Goal: Task Accomplishment & Management: Use online tool/utility

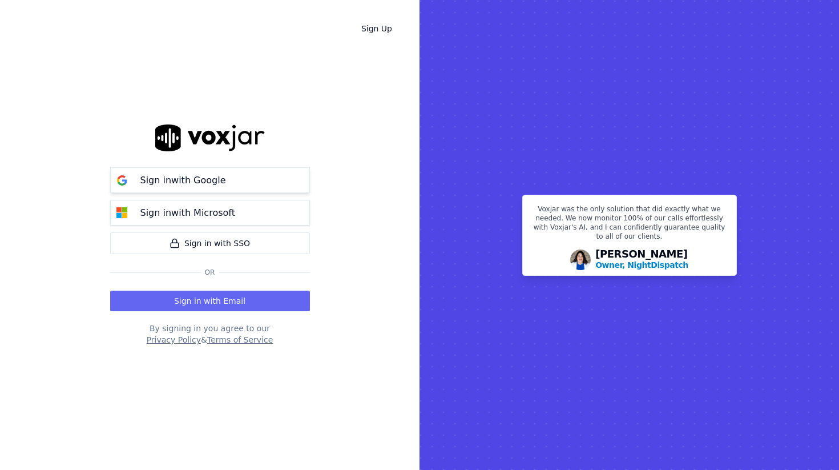
click at [189, 177] on p "Sign in with Google" at bounding box center [183, 180] width 86 height 14
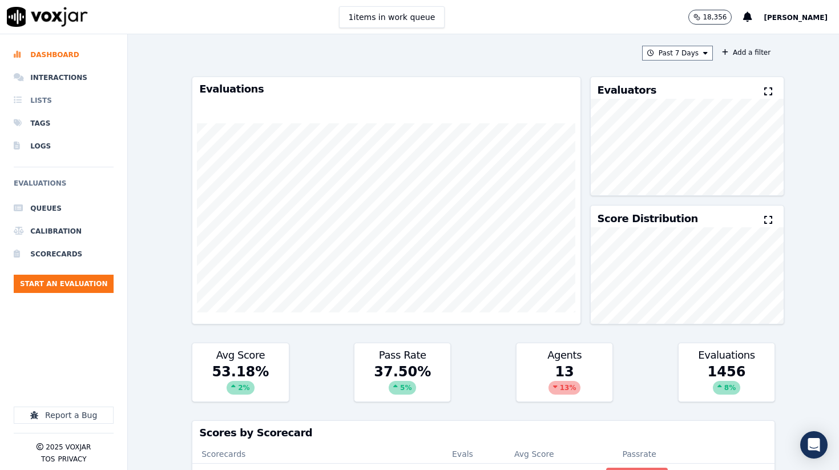
click at [42, 106] on li "Lists" at bounding box center [64, 100] width 100 height 23
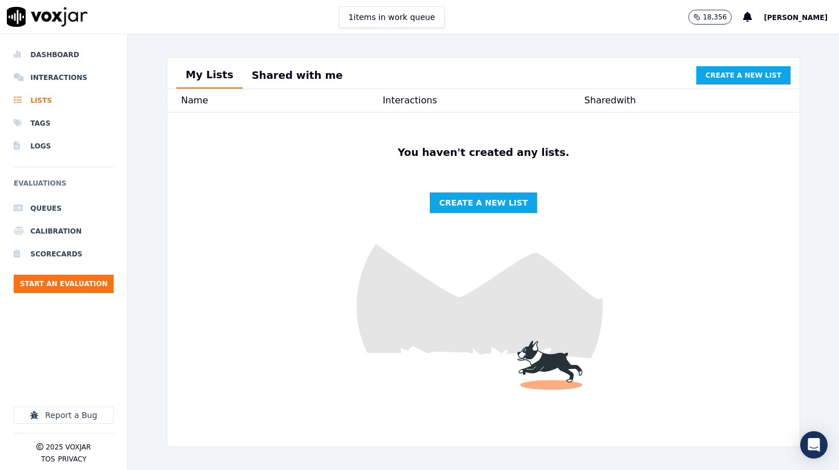
click at [276, 67] on button "Shared with me" at bounding box center [297, 75] width 110 height 25
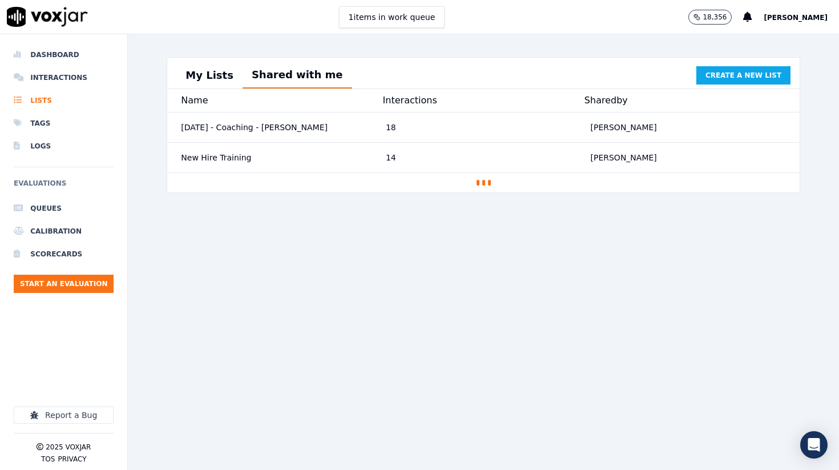
click at [274, 72] on button "Shared with me" at bounding box center [297, 75] width 110 height 26
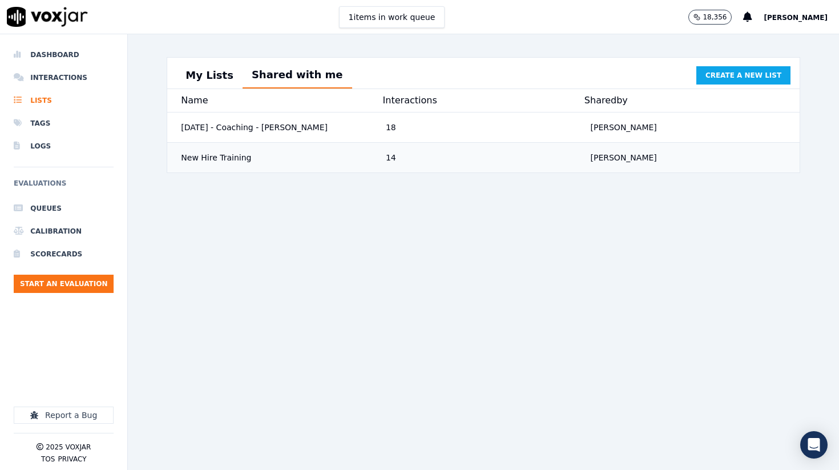
click at [232, 156] on div "New Hire Training" at bounding box center [278, 157] width 205 height 21
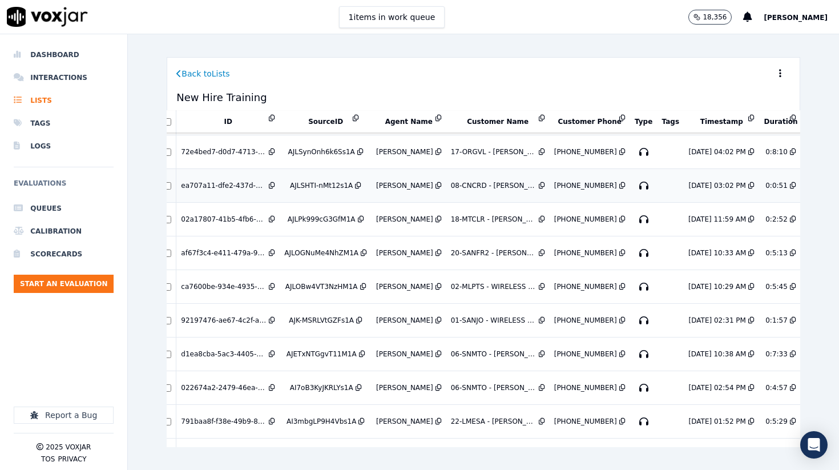
scroll to position [31, 0]
